Goal: Navigation & Orientation: Find specific page/section

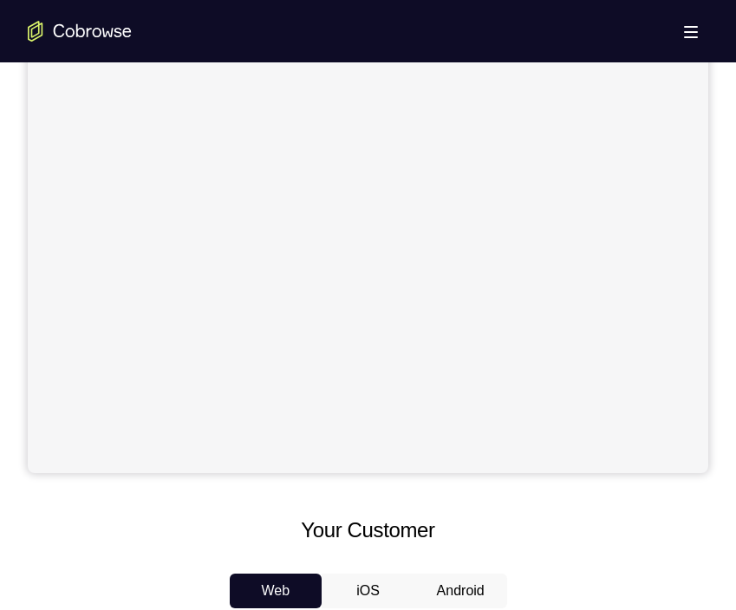
scroll to position [694, 0]
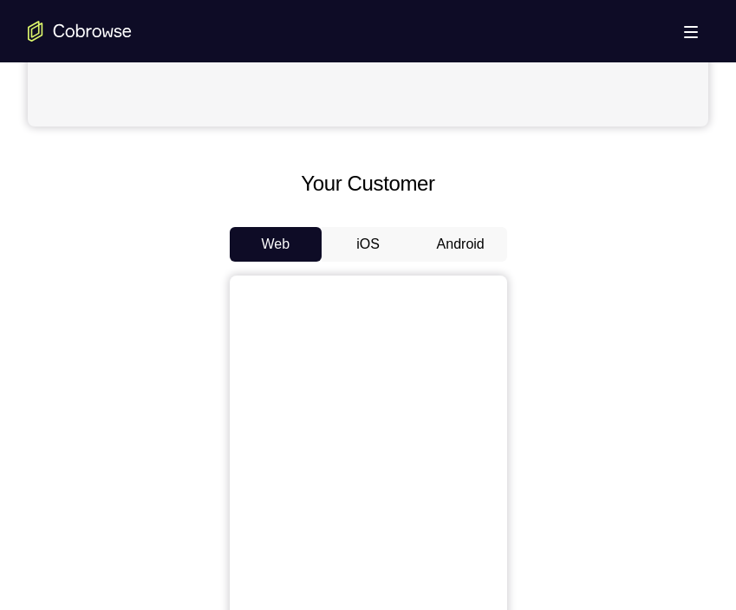
click at [468, 245] on button "Android" at bounding box center [460, 244] width 93 height 35
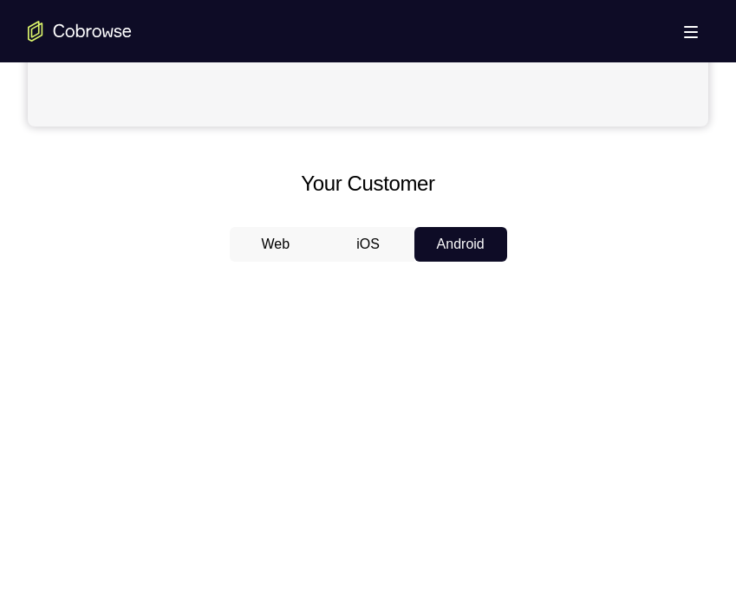
click at [568, 145] on div "Your Support Agent Your Customer Web iOS Android" at bounding box center [368, 148] width 681 height 1322
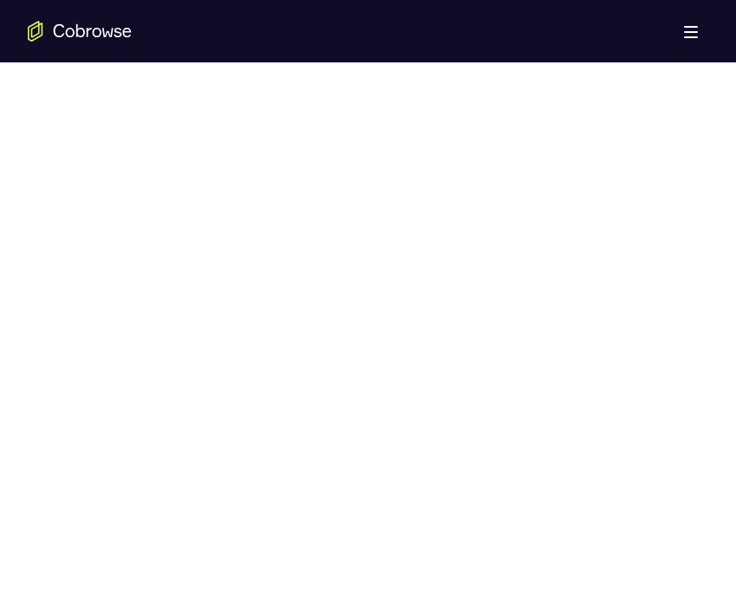
scroll to position [902, 0]
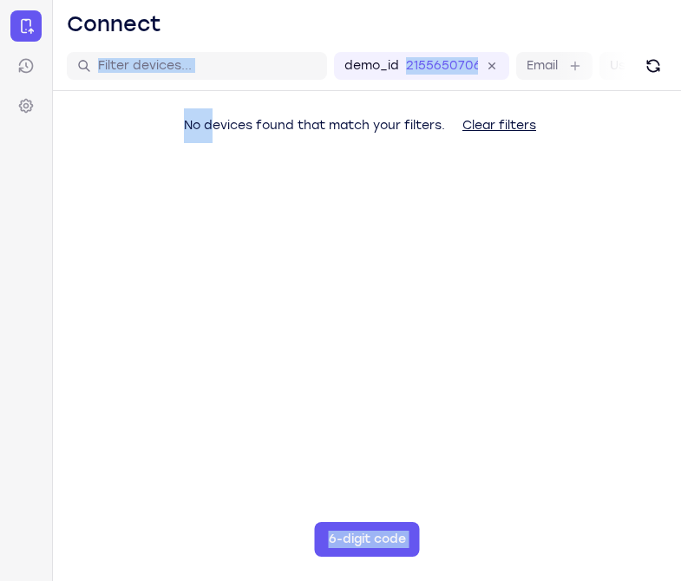
drag, startPoint x: 208, startPoint y: 169, endPoint x: 199, endPoint y: -158, distance: 326.9
click at [199, 0] on html "Skip to main content Connect Sessions Settings Open main menu Connect demo_id 2…" at bounding box center [340, 290] width 681 height 581
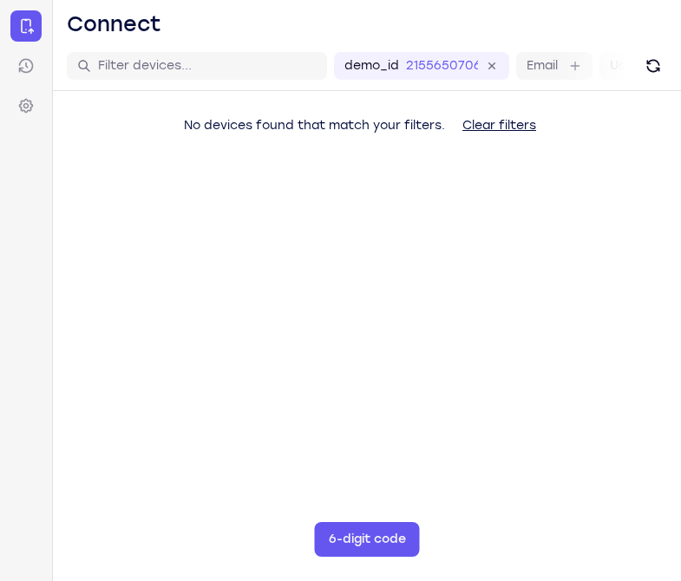
click at [453, 546] on main "demo_id 2155650706 2155650706 Email User ID Device ID Device name 6-digit code …" at bounding box center [367, 332] width 628 height 581
